Goal: Check status: Check status

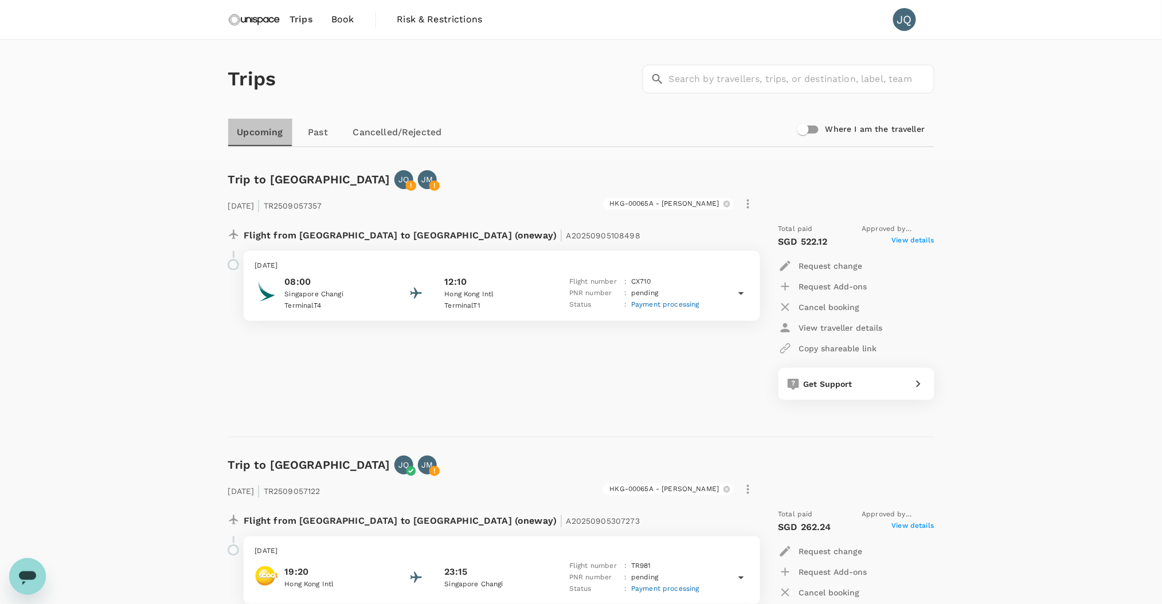
click at [265, 132] on link "Upcoming" at bounding box center [260, 133] width 64 height 28
click at [735, 292] on icon at bounding box center [741, 294] width 14 height 14
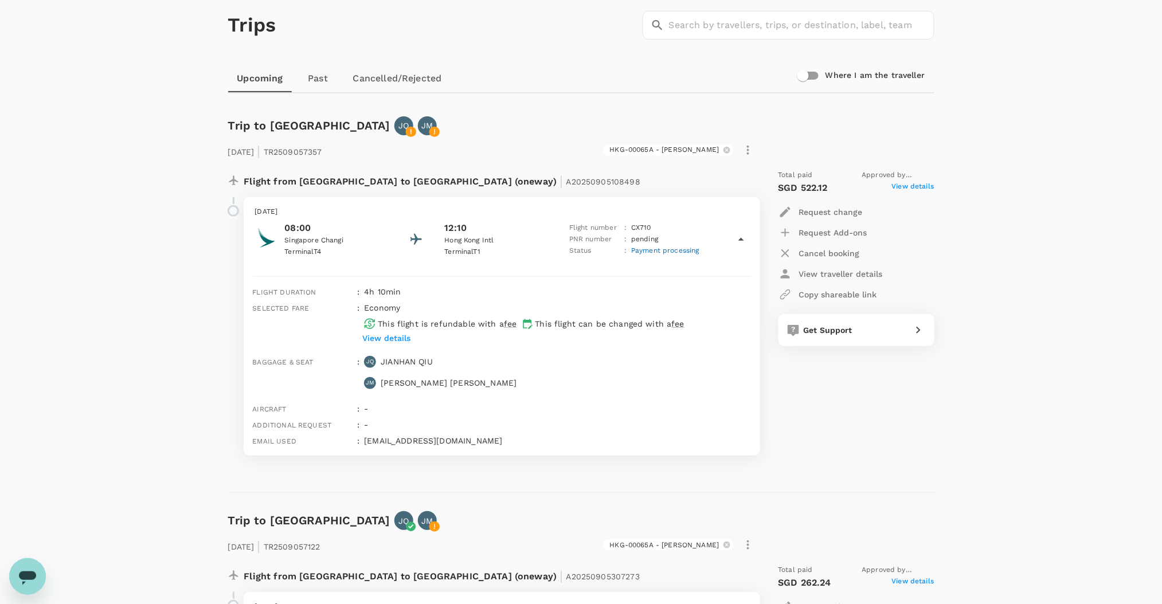
scroll to position [76, 0]
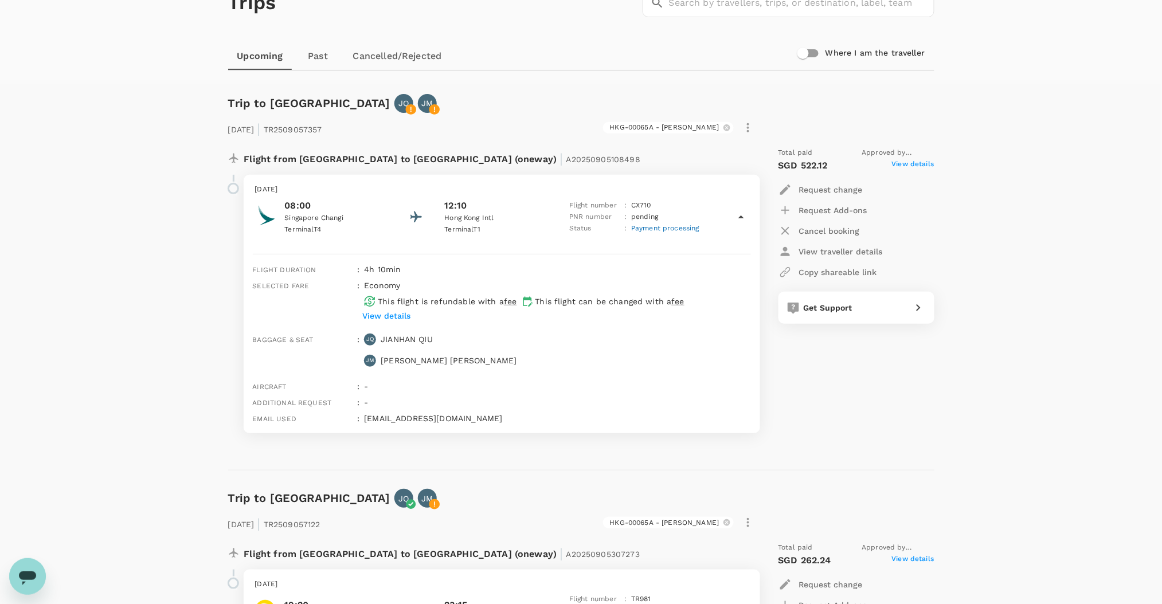
click at [398, 314] on p "View details" at bounding box center [386, 315] width 48 height 11
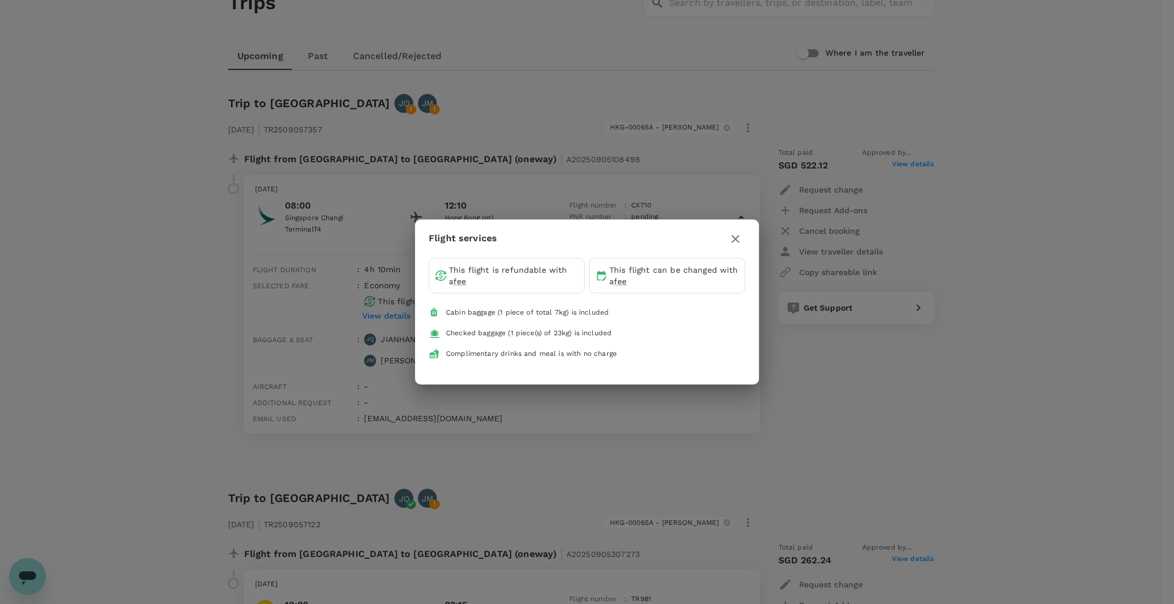
click at [739, 240] on icon "button" at bounding box center [735, 239] width 14 height 14
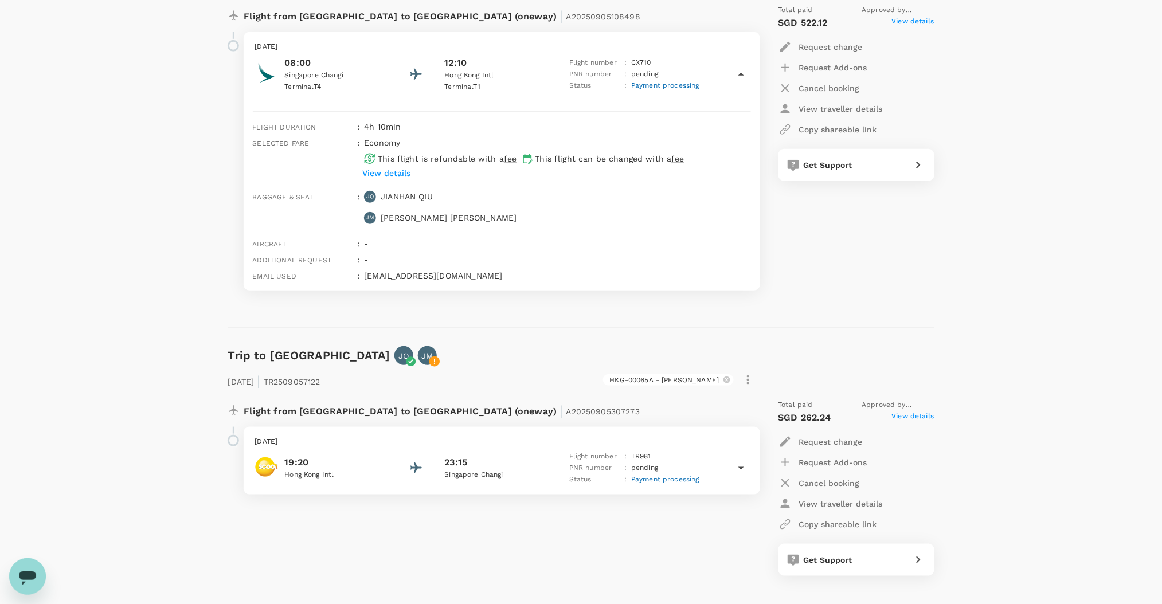
scroll to position [229, 0]
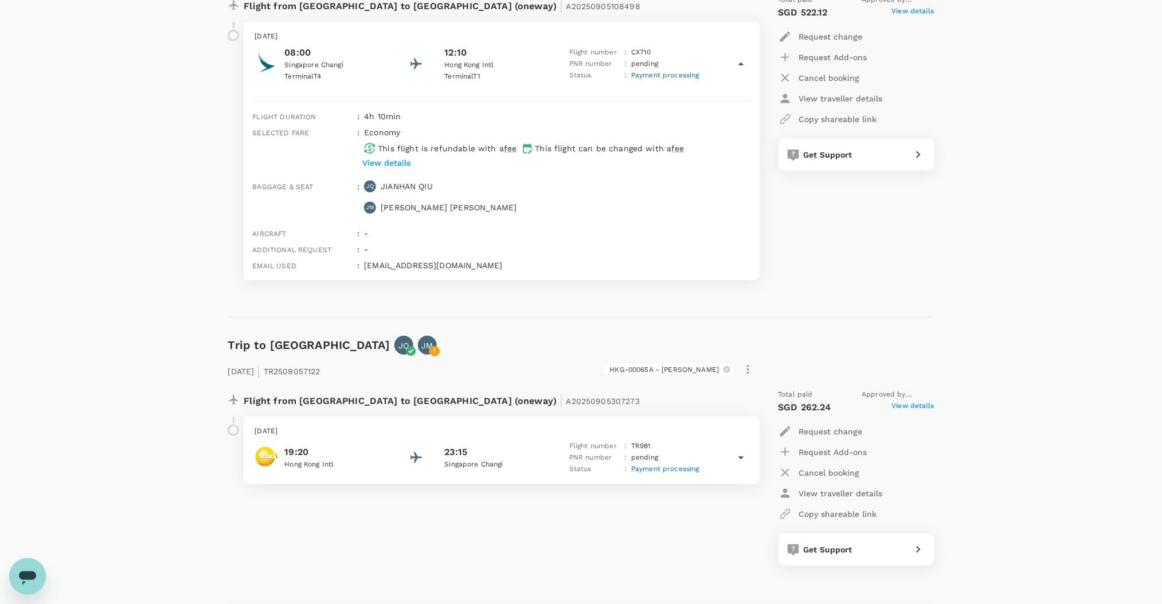
click at [518, 464] on p "Singapore Changi" at bounding box center [496, 464] width 103 height 11
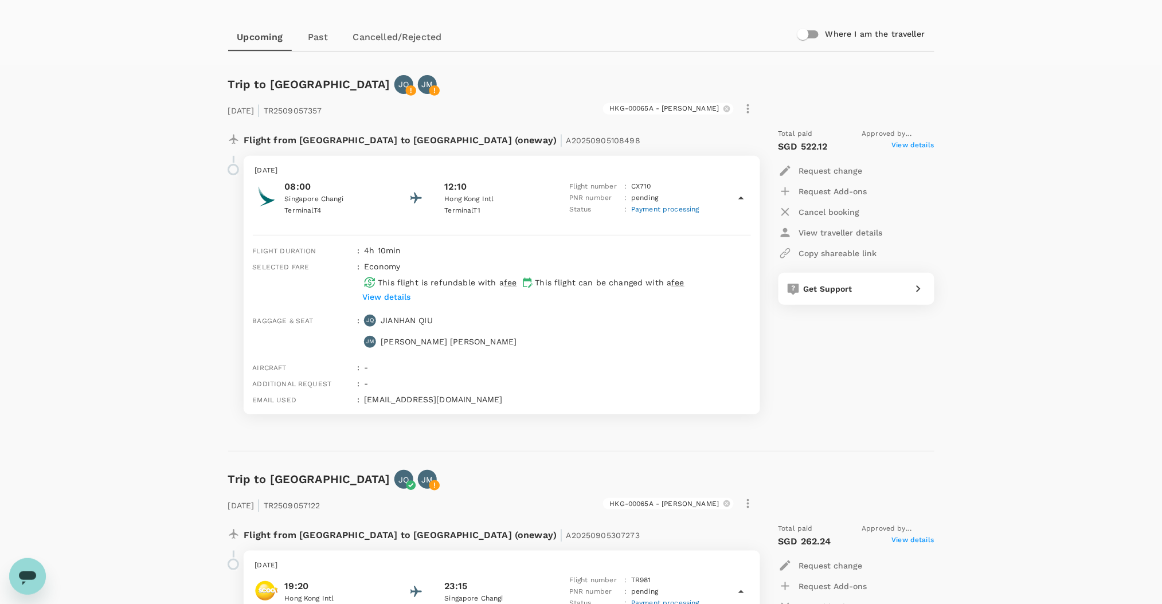
scroll to position [76, 0]
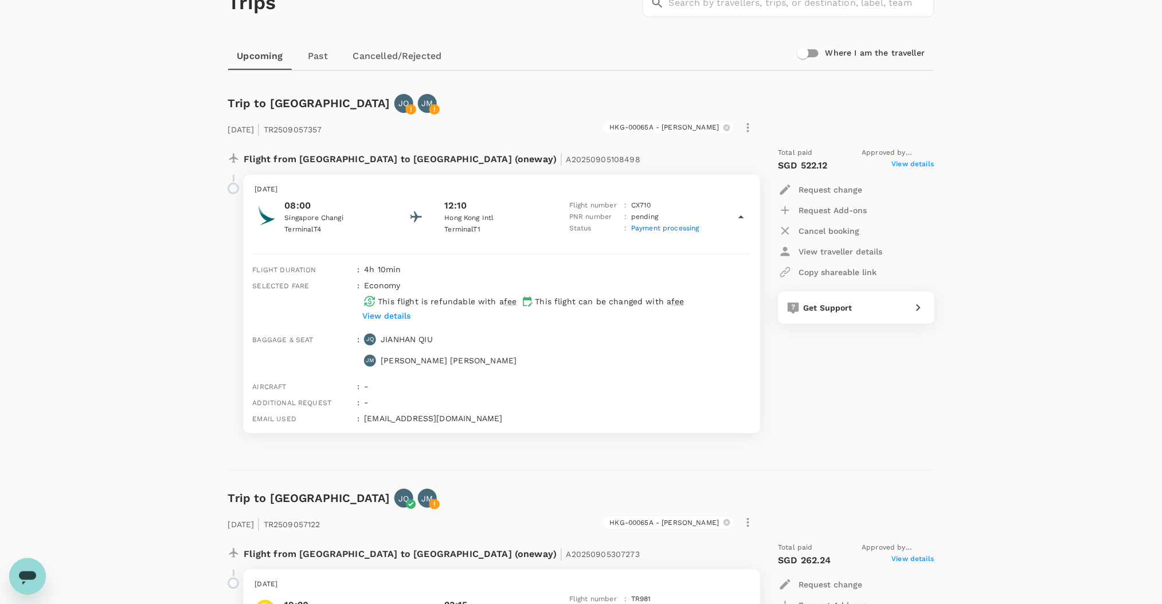
click at [1012, 278] on div "Trips ​ ​ Upcoming Past Cancelled/Rejected Where I am the traveller Trip to [GE…" at bounding box center [581, 445] width 1162 height 965
drag, startPoint x: 245, startPoint y: 155, endPoint x: 411, endPoint y: 157, distance: 166.2
click at [411, 157] on p "Flight from [GEOGRAPHIC_DATA] to [GEOGRAPHIC_DATA] (oneway) | A20250905108498" at bounding box center [442, 157] width 397 height 21
copy p "Flight from [GEOGRAPHIC_DATA] to [GEOGRAPHIC_DATA]"
click at [210, 166] on div "[DATE] | TR2509057357 HKG-00065A - [PERSON_NAME] Flight from [GEOGRAPHIC_DATA] …" at bounding box center [572, 273] width 724 height 357
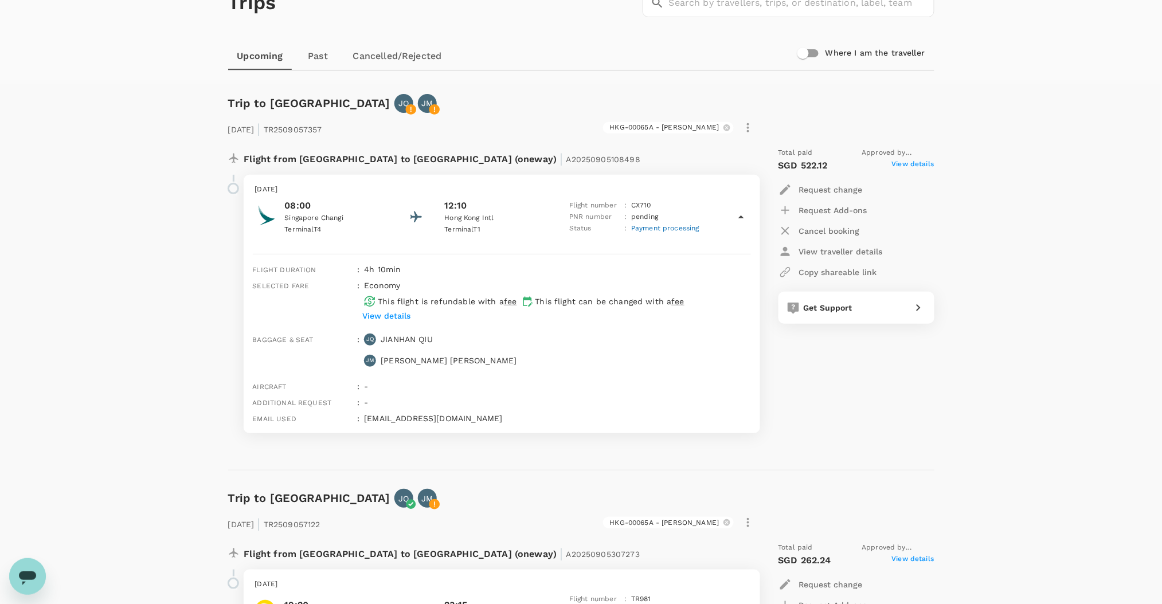
scroll to position [428, 0]
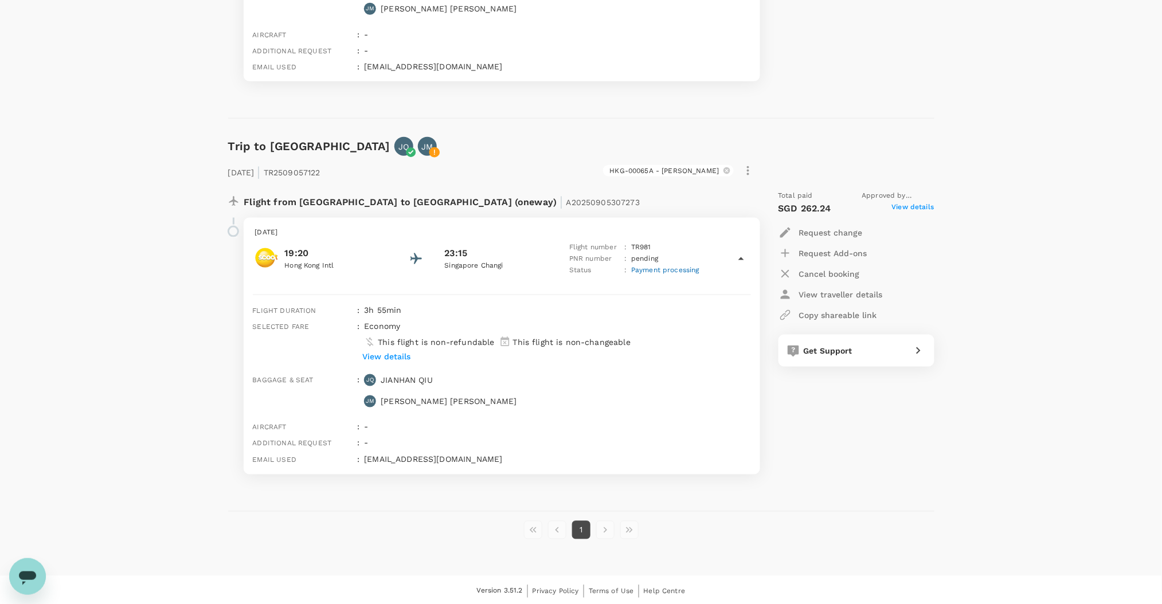
click at [129, 518] on div "Trips ​ ​ Upcoming Past Cancelled/Rejected Where I am the traveller Trip to [GE…" at bounding box center [581, 93] width 1162 height 965
click at [452, 200] on p "Flight from [GEOGRAPHIC_DATA] to [GEOGRAPHIC_DATA] (oneway) | A20250905307273" at bounding box center [442, 200] width 396 height 21
click at [421, 198] on p "Flight from [GEOGRAPHIC_DATA] to [GEOGRAPHIC_DATA] (oneway) | A20250905307273" at bounding box center [442, 200] width 396 height 21
drag, startPoint x: 404, startPoint y: 201, endPoint x: 54, endPoint y: 15, distance: 396.6
click at [142, 186] on div "Trips ​ ​ Upcoming Past Cancelled/Rejected Where I am the traveller Trip to [GE…" at bounding box center [581, 93] width 1162 height 965
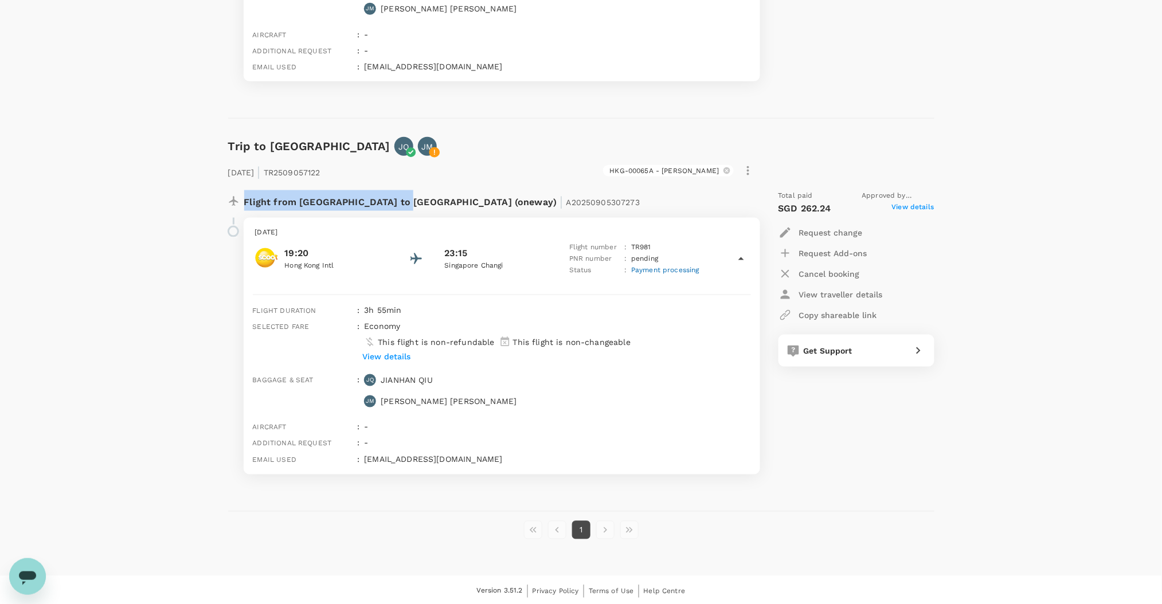
copy p "Flight from [GEOGRAPHIC_DATA] to [GEOGRAPHIC_DATA]"
